Goal: Consume media (video, audio)

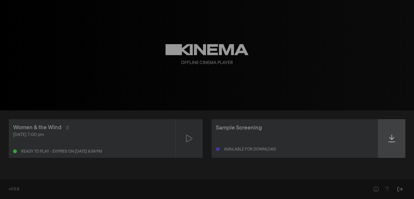
click at [387, 130] on div at bounding box center [391, 138] width 27 height 39
click at [393, 138] on icon at bounding box center [392, 138] width 7 height 9
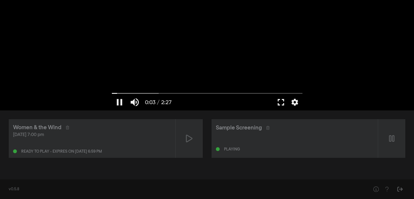
click at [278, 103] on button "fullscreen" at bounding box center [280, 102] width 15 height 16
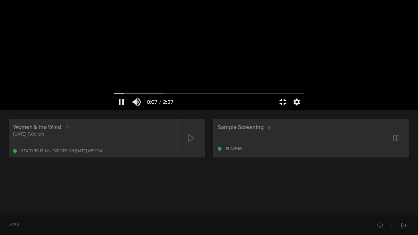
type input "8.055162"
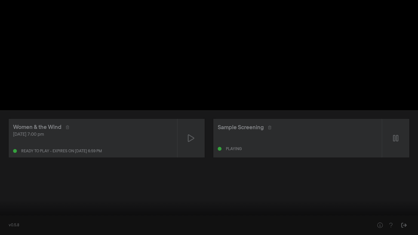
click at [199, 99] on div at bounding box center [209, 117] width 418 height 235
type input "16.676331"
click at [394, 199] on button "fullscreen_exit" at bounding box center [394, 227] width 15 height 16
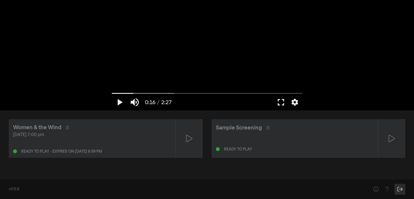
click at [397, 189] on icon "Sign Out" at bounding box center [400, 188] width 7 height 5
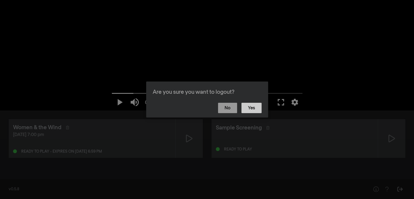
click at [253, 107] on button "Yes" at bounding box center [252, 108] width 20 height 10
